Goal: Check status: Check status

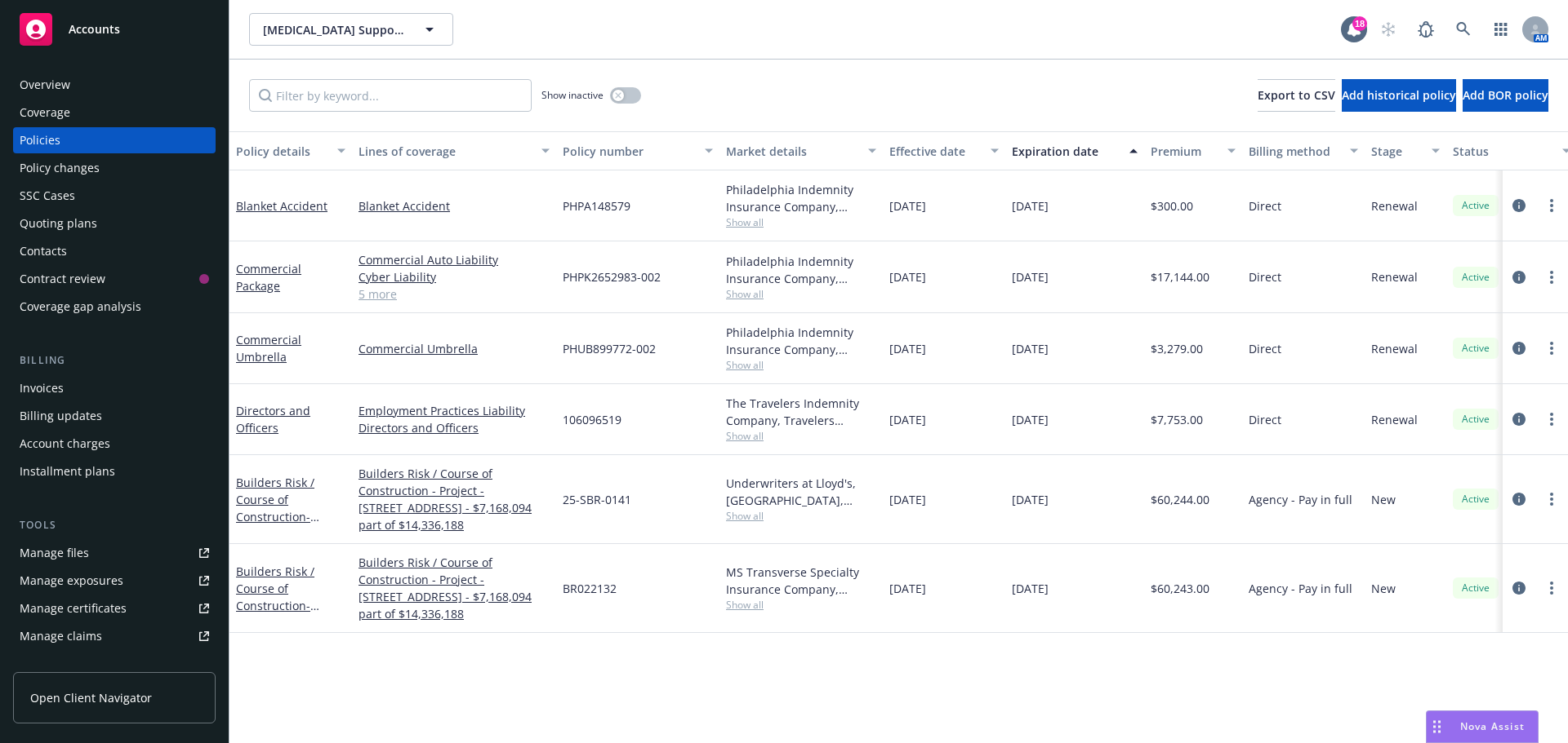
drag, startPoint x: 78, startPoint y: 380, endPoint x: 133, endPoint y: 415, distance: 65.2
click at [78, 380] on div "Invoices" at bounding box center [114, 388] width 189 height 26
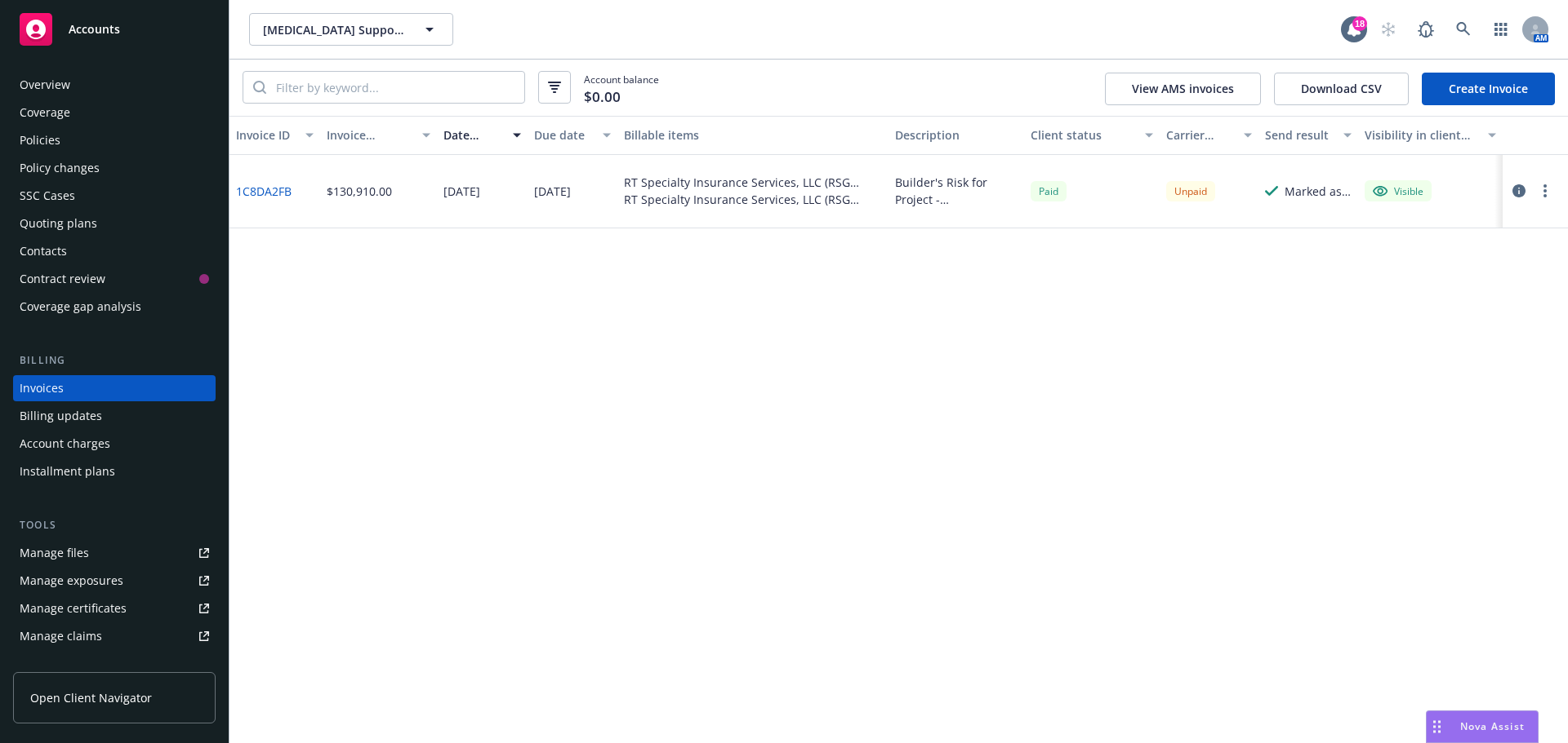
click at [1512, 189] on icon "button" at bounding box center [1518, 190] width 13 height 13
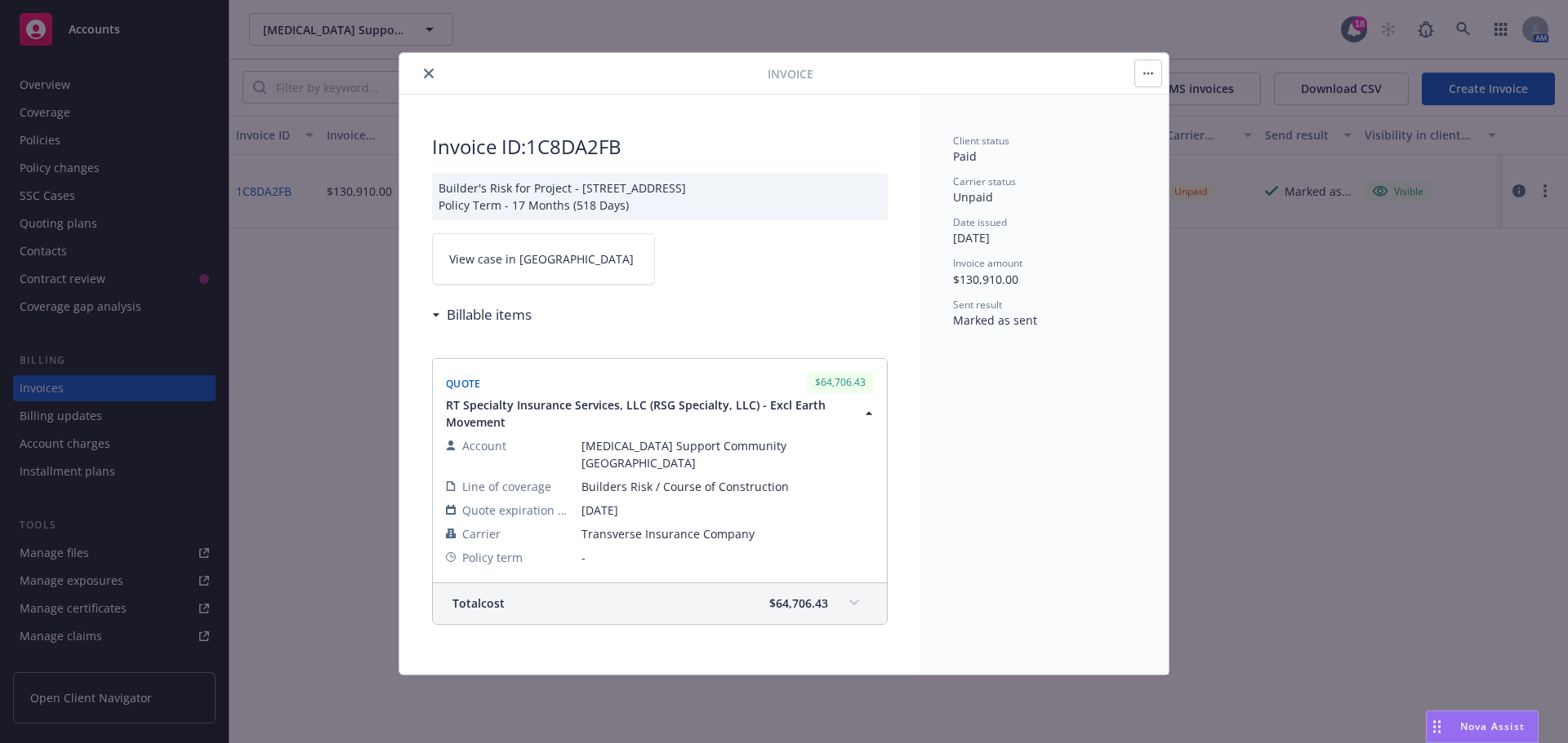
click at [512, 258] on span "View case in [GEOGRAPHIC_DATA]" at bounding box center [541, 258] width 184 height 17
click at [429, 68] on icon "close" at bounding box center [429, 73] width 10 height 10
